Goal: Information Seeking & Learning: Find specific fact

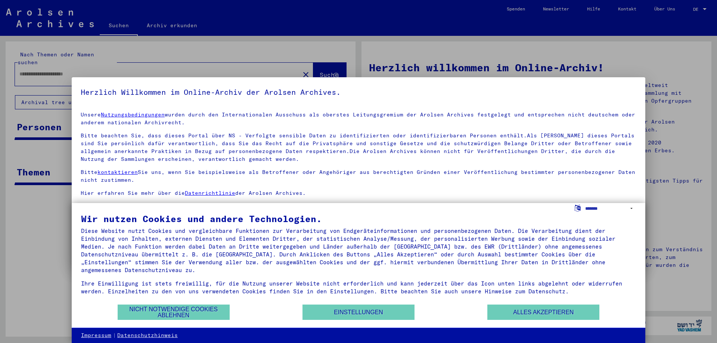
type input "**********"
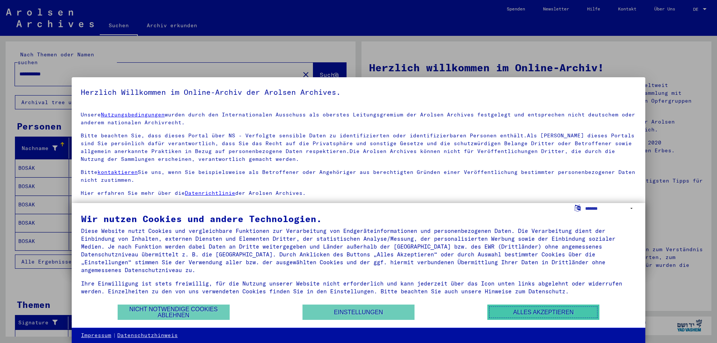
click at [512, 313] on button "Alles akzeptieren" at bounding box center [543, 312] width 112 height 15
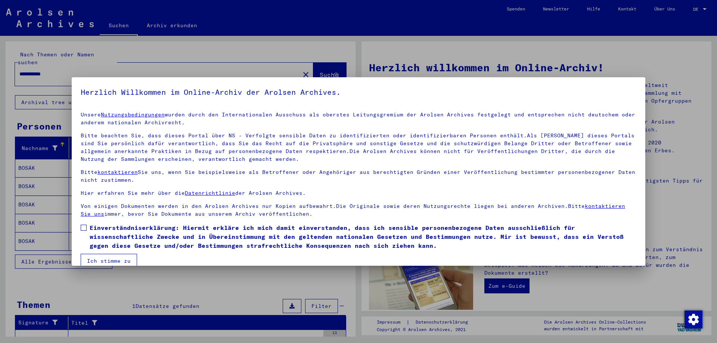
click at [90, 225] on span "Einverständniserklärung: Hiermit erkläre ich mich damit einverstanden, dass ich…" at bounding box center [363, 236] width 546 height 27
click at [115, 253] on mat-checkbox "Einverständniserklärung: Hiermit erkläre ich mich damit einverstanden, dass ich…" at bounding box center [358, 238] width 555 height 31
click at [114, 258] on button "Ich stimme zu" at bounding box center [109, 261] width 56 height 14
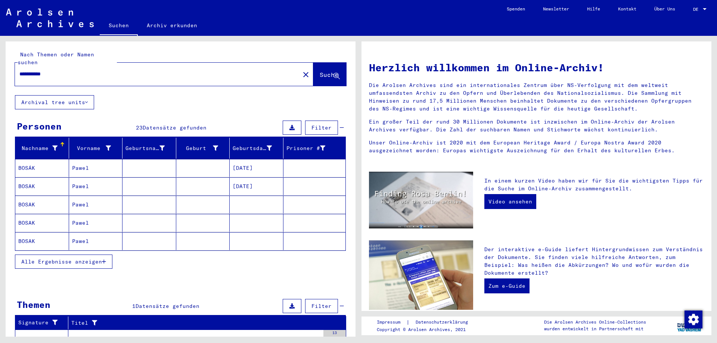
click at [105, 259] on icon "button" at bounding box center [104, 261] width 4 height 5
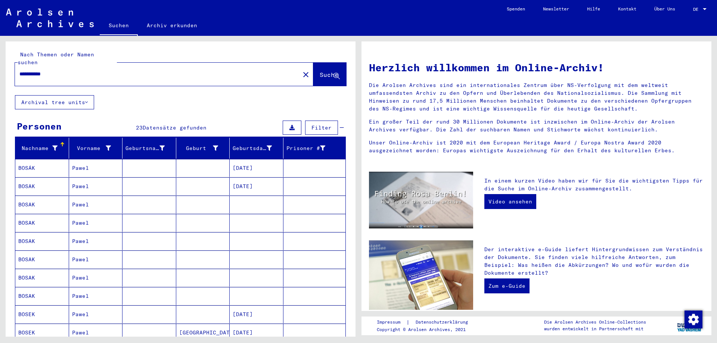
click at [93, 200] on mat-cell "Pawel" at bounding box center [96, 205] width 54 height 18
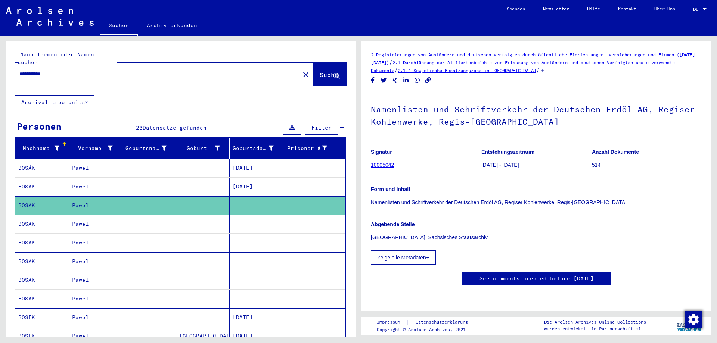
click at [431, 194] on div "Form und Inhalt Namenlisten und Schriftverkehr der Deutschen Erdöl AG, Regiser …" at bounding box center [536, 192] width 331 height 30
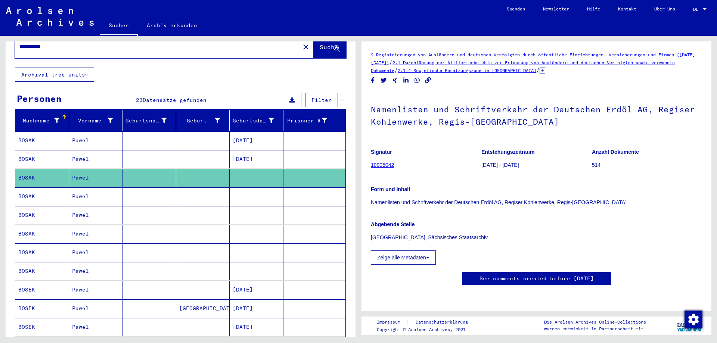
scroll to position [40, 0]
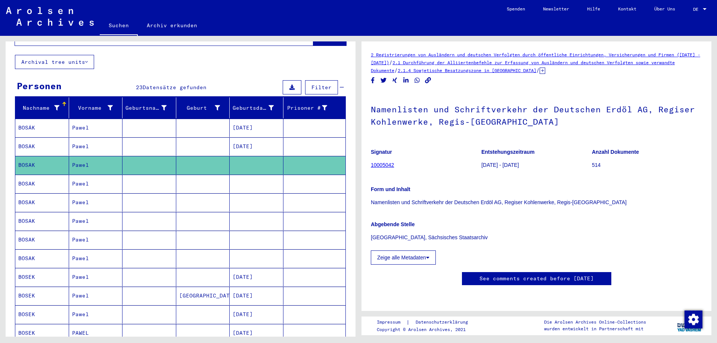
click at [100, 177] on mat-cell "Pawel" at bounding box center [96, 184] width 54 height 18
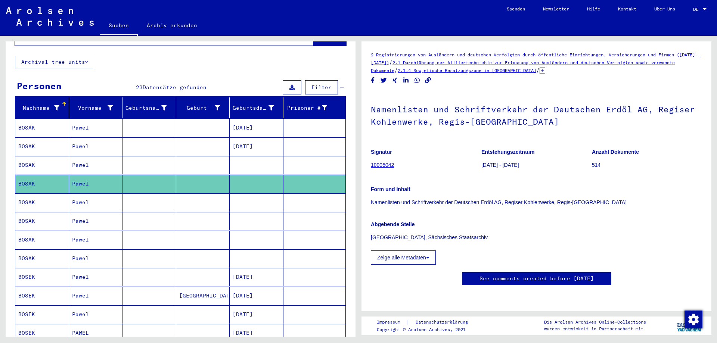
click at [99, 198] on mat-cell "Pawel" at bounding box center [96, 202] width 54 height 18
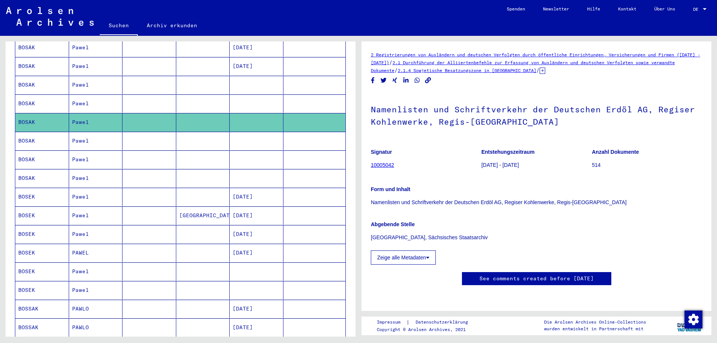
scroll to position [121, 0]
click at [95, 136] on mat-cell "Pawel" at bounding box center [96, 140] width 54 height 18
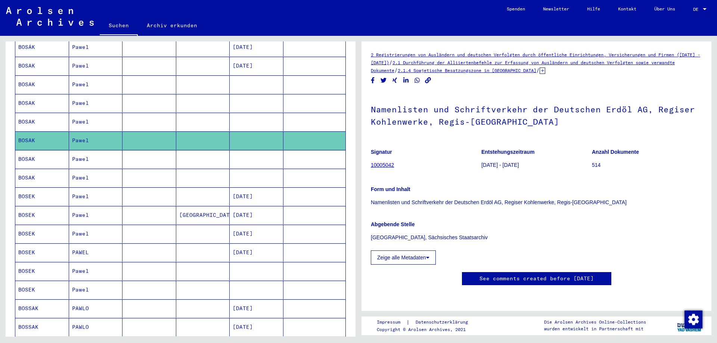
click at [96, 153] on mat-cell "Pawel" at bounding box center [96, 159] width 54 height 18
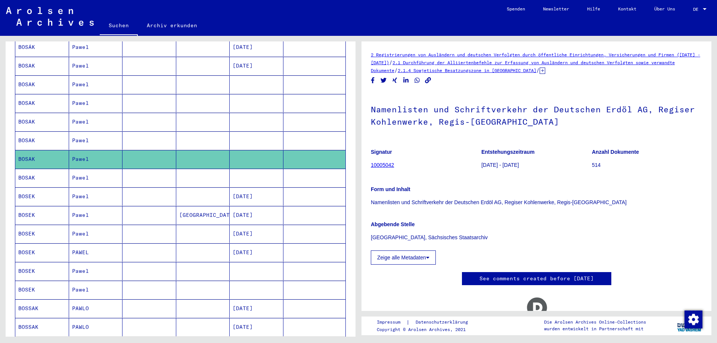
click at [94, 169] on mat-cell "Pawel" at bounding box center [96, 178] width 54 height 18
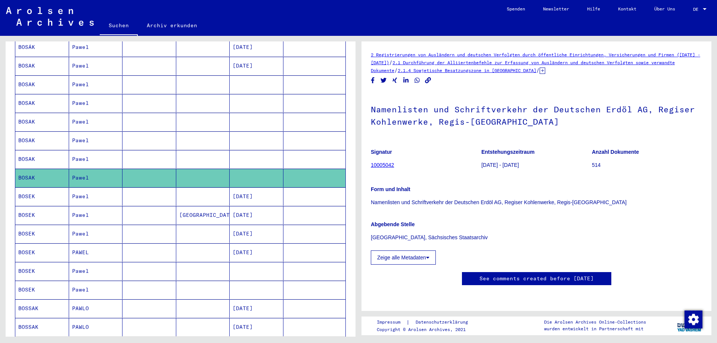
click at [94, 187] on mat-cell "Pawel" at bounding box center [96, 196] width 54 height 18
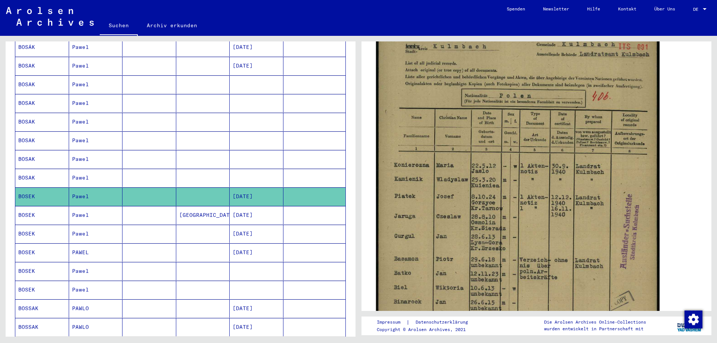
scroll to position [242, 0]
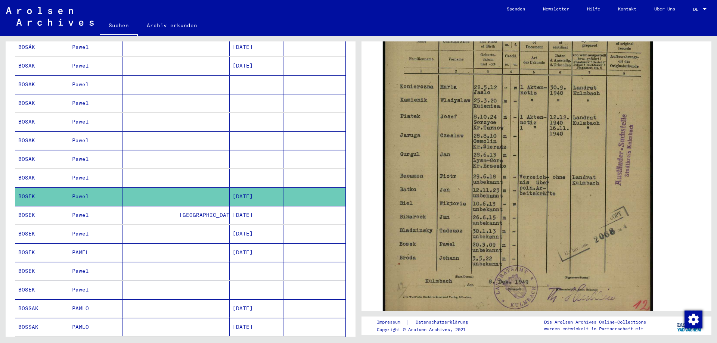
click at [107, 209] on mat-cell "Pawel" at bounding box center [96, 215] width 54 height 18
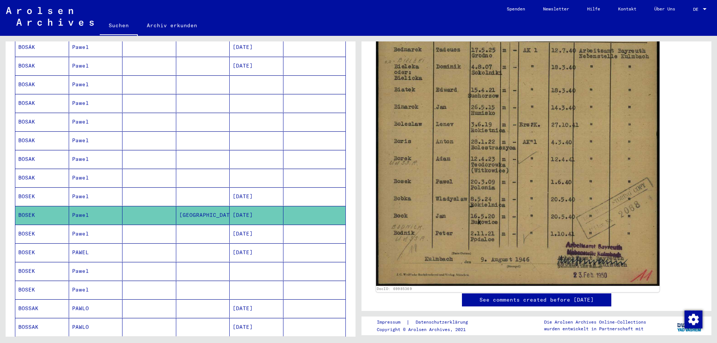
scroll to position [282, 0]
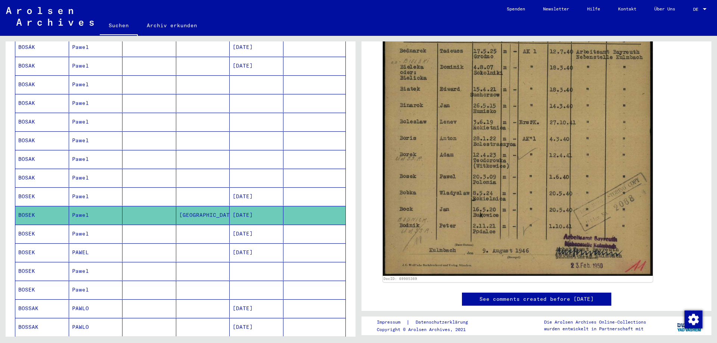
click at [88, 228] on mat-cell "Pawel" at bounding box center [96, 234] width 54 height 18
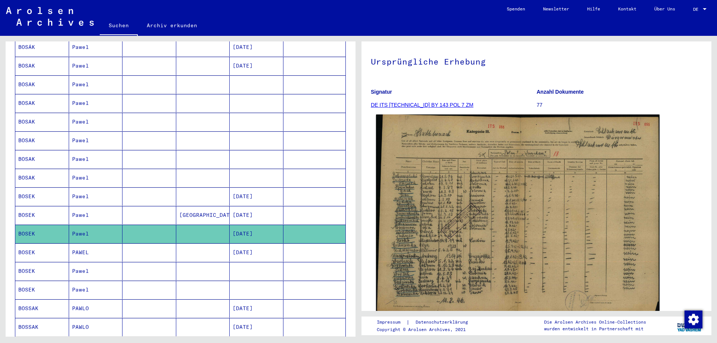
scroll to position [81, 0]
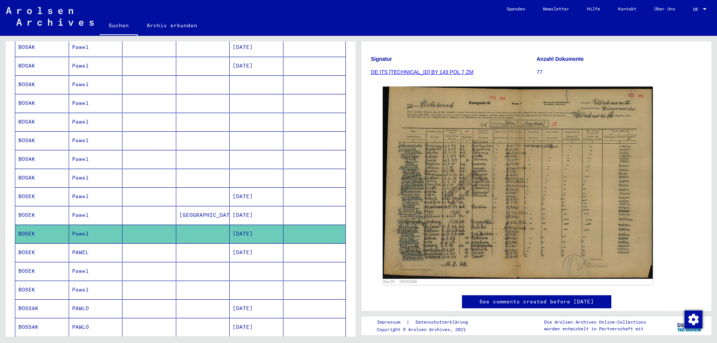
click at [87, 244] on mat-cell "PAWEL" at bounding box center [96, 252] width 54 height 18
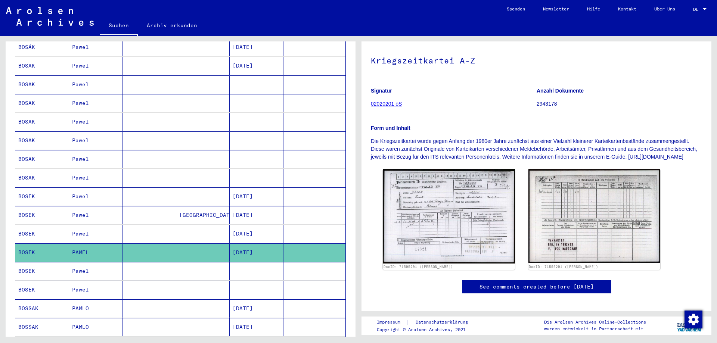
scroll to position [81, 0]
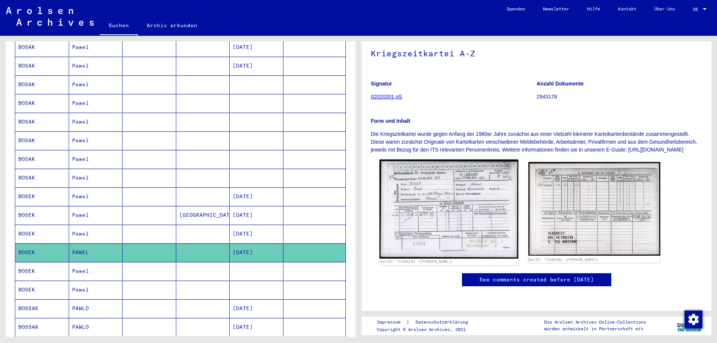
click at [456, 187] on img at bounding box center [448, 208] width 138 height 99
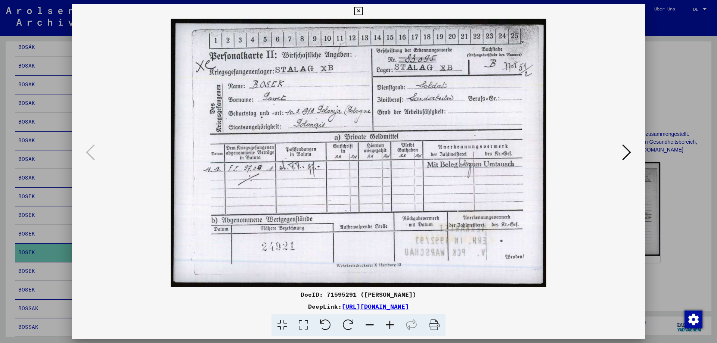
click at [362, 13] on icon at bounding box center [358, 11] width 9 height 9
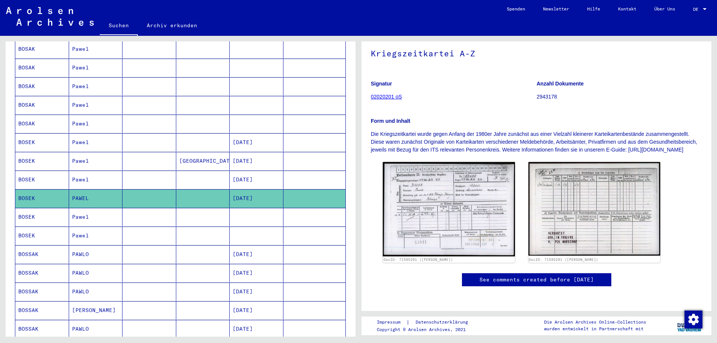
scroll to position [202, 0]
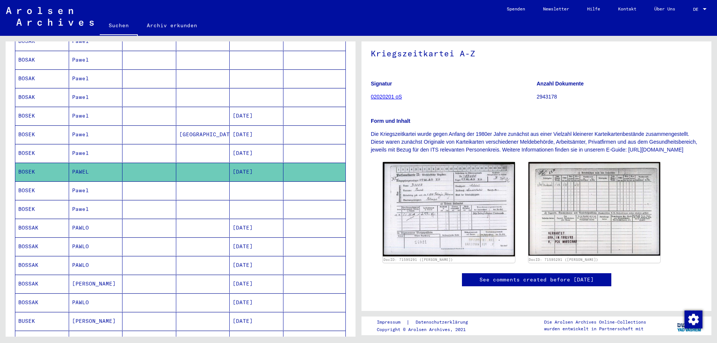
click at [92, 181] on mat-cell "Pawel" at bounding box center [96, 190] width 54 height 18
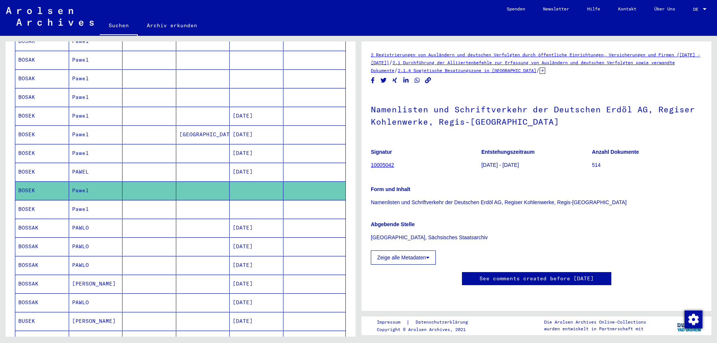
click at [97, 202] on mat-cell "Pawel" at bounding box center [96, 209] width 54 height 18
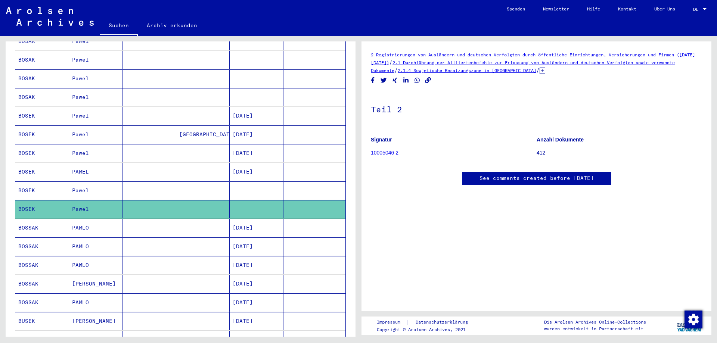
click at [95, 221] on mat-cell "PAWLO" at bounding box center [96, 228] width 54 height 18
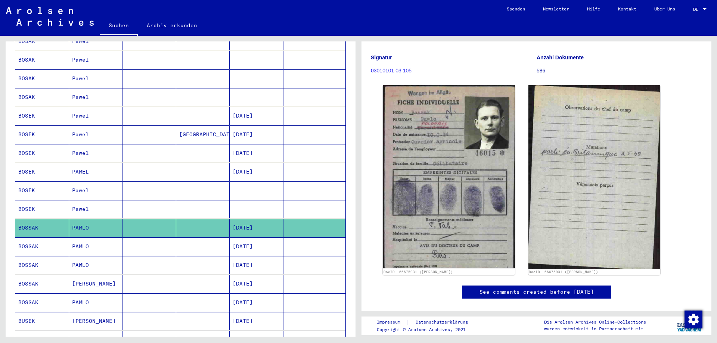
scroll to position [81, 0]
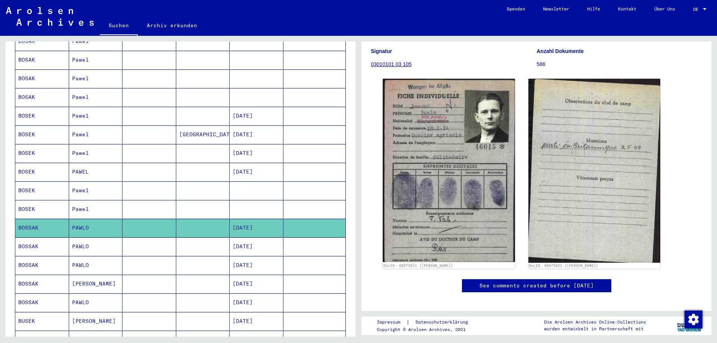
click at [149, 241] on mat-cell at bounding box center [149, 246] width 54 height 18
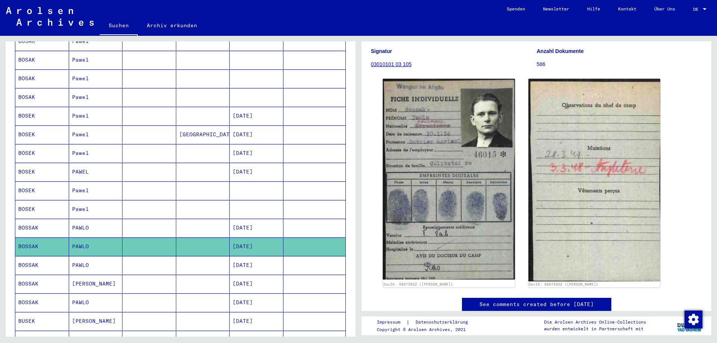
scroll to position [161, 0]
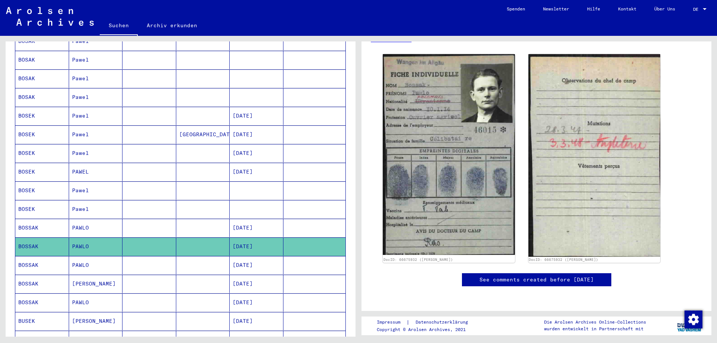
click at [104, 261] on mat-cell "PAWLO" at bounding box center [96, 265] width 54 height 18
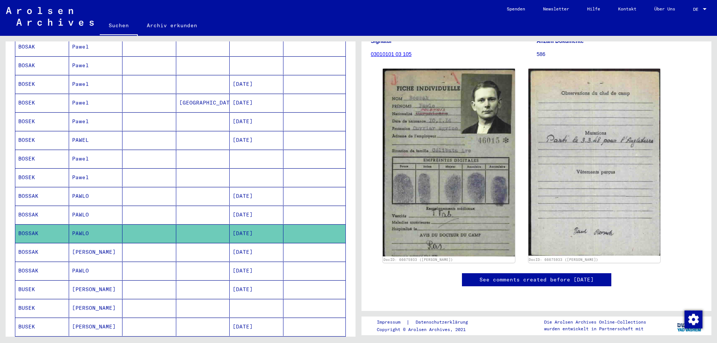
scroll to position [282, 0]
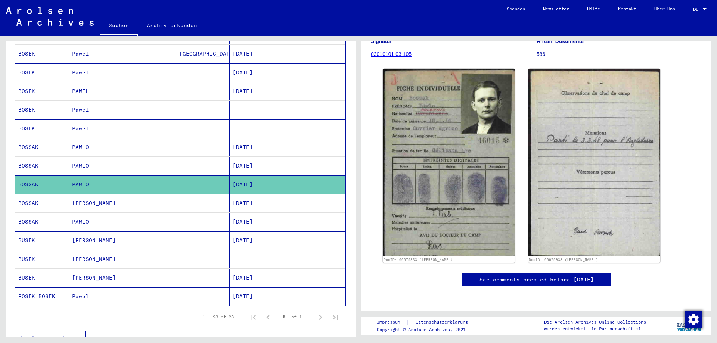
click at [107, 194] on mat-cell "[PERSON_NAME]" at bounding box center [96, 203] width 54 height 18
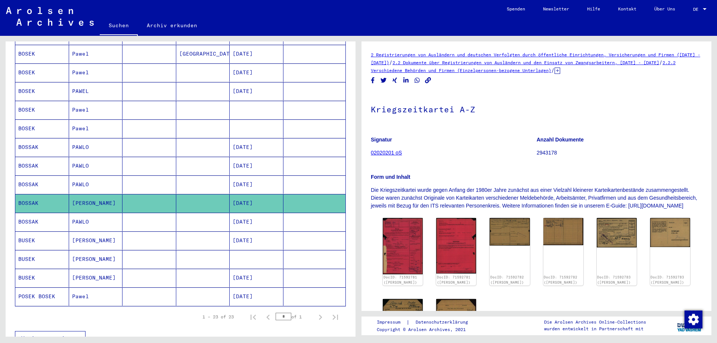
scroll to position [121, 0]
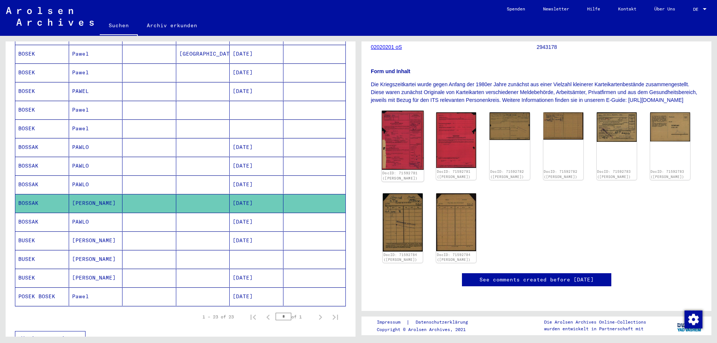
click at [393, 138] on img at bounding box center [402, 140] width 42 height 59
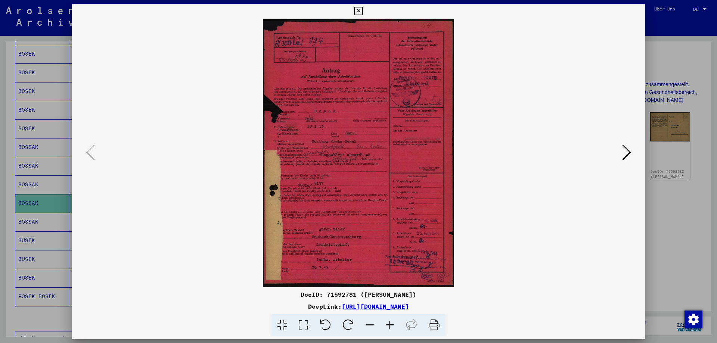
click at [627, 152] on icon at bounding box center [626, 152] width 9 height 18
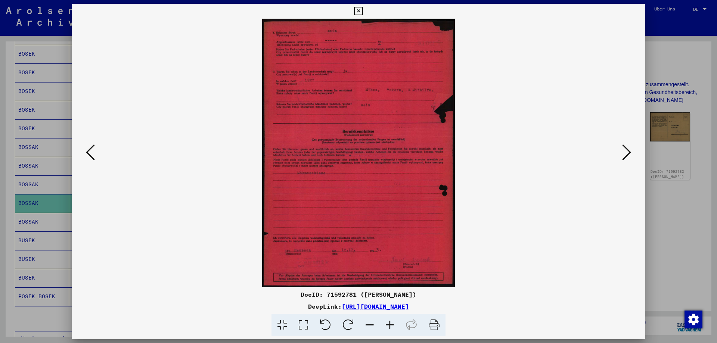
click at [627, 152] on icon at bounding box center [626, 152] width 9 height 18
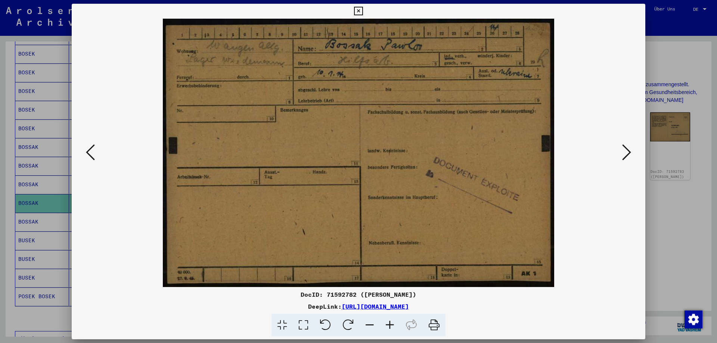
click at [627, 152] on icon at bounding box center [626, 152] width 9 height 18
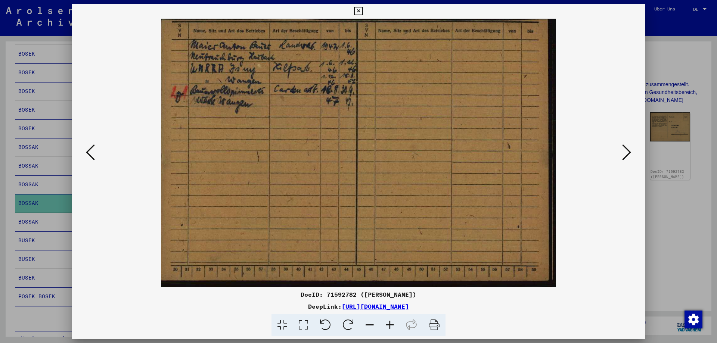
click at [628, 151] on icon at bounding box center [626, 152] width 9 height 18
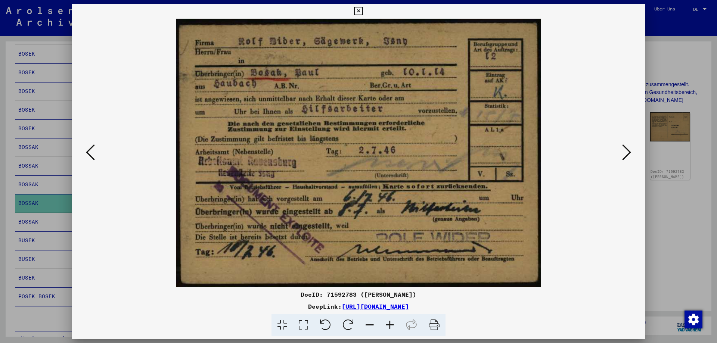
click at [629, 151] on icon at bounding box center [626, 152] width 9 height 18
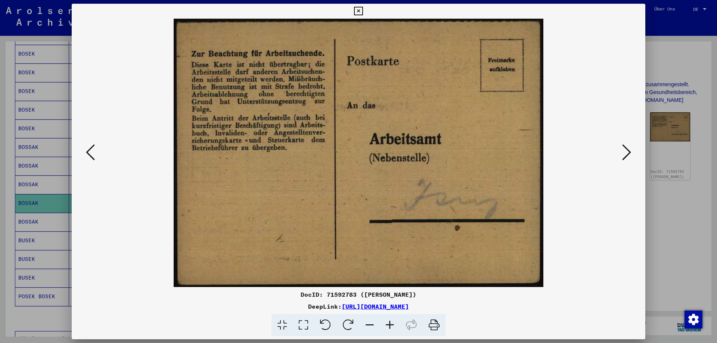
click at [629, 151] on icon at bounding box center [626, 152] width 9 height 18
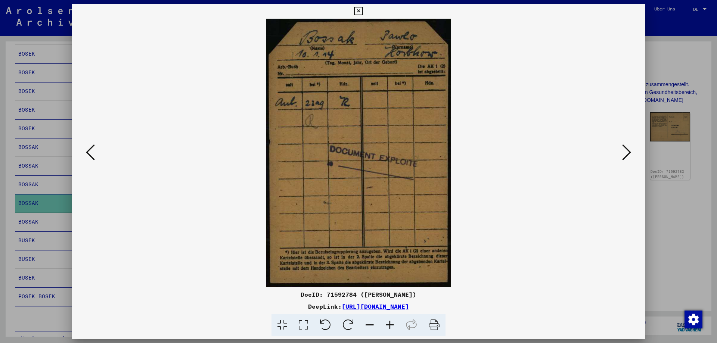
click at [629, 151] on icon at bounding box center [626, 152] width 9 height 18
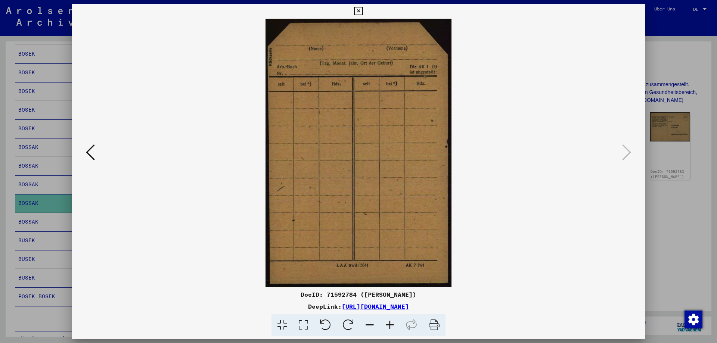
click at [362, 12] on icon at bounding box center [358, 11] width 9 height 9
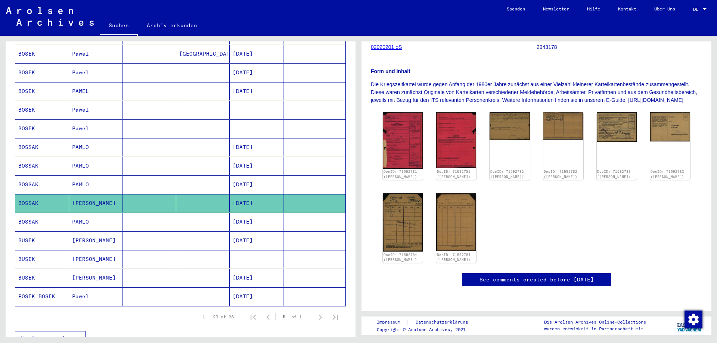
click at [113, 214] on mat-cell "PAWLO" at bounding box center [96, 222] width 54 height 18
